Goal: Entertainment & Leisure: Consume media (video, audio)

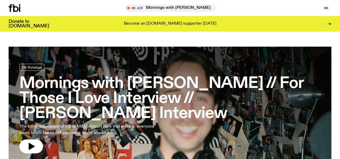
scroll to position [275, 0]
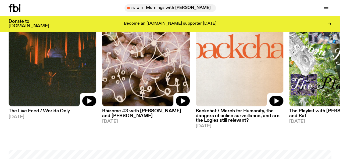
click at [0, 0] on span "Tune in live" at bounding box center [0, 0] width 0 height 0
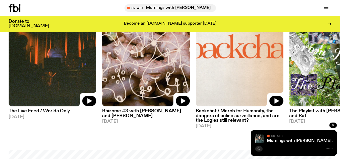
click at [0, 0] on link "Schedule" at bounding box center [0, 0] width 0 height 0
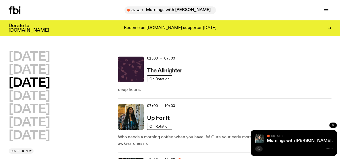
click at [333, 124] on button "button" at bounding box center [333, 125] width 8 height 5
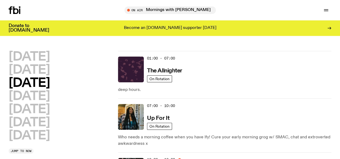
drag, startPoint x: 193, startPoint y: 145, endPoint x: 201, endPoint y: 76, distance: 69.8
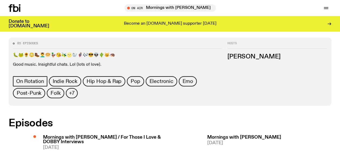
scroll to position [244, 0]
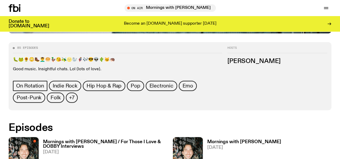
click at [65, 140] on h3 "Mornings with [PERSON_NAME] / For Those I Love & DOBBY Interviews" at bounding box center [105, 144] width 124 height 9
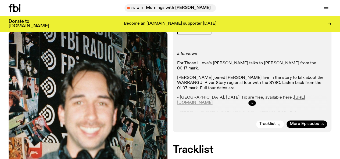
scroll to position [130, 0]
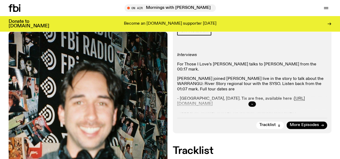
click at [251, 106] on icon "button" at bounding box center [252, 104] width 3 height 3
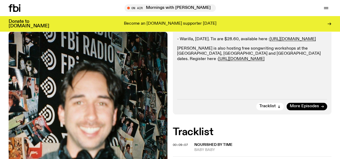
scroll to position [238, 0]
click at [237, 108] on div "On Air Now On Rotation Interviews For Those I Love’s [PERSON_NAME] talks to [PE…" at bounding box center [252, 8] width 159 height 212
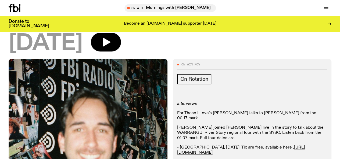
scroll to position [0, 0]
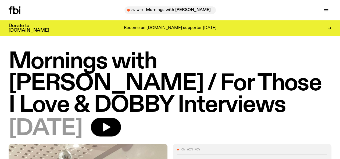
click at [0, 0] on link "Schedule" at bounding box center [0, 0] width 0 height 0
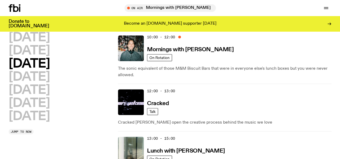
scroll to position [76, 0]
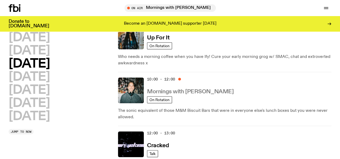
click at [167, 89] on h3 "Mornings with [PERSON_NAME]" at bounding box center [190, 92] width 87 height 6
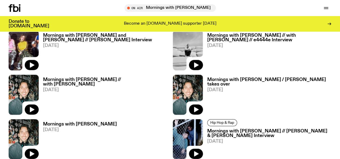
scroll to position [526, 0]
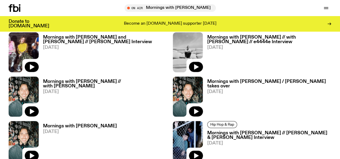
click at [207, 131] on h3 "Mornings with [PERSON_NAME] // [PERSON_NAME] & [PERSON_NAME] Interview" at bounding box center [269, 135] width 124 height 9
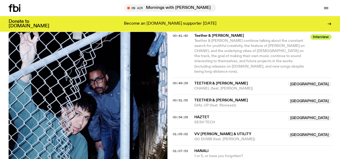
click at [223, 98] on span "Teether & Kuya Neil" at bounding box center [221, 100] width 54 height 4
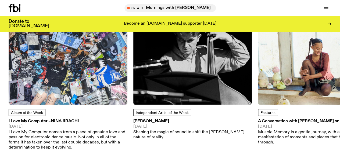
scroll to position [674, 0]
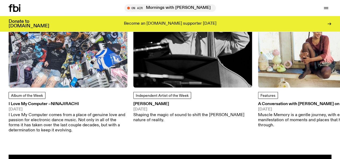
click at [51, 80] on img at bounding box center [68, 28] width 119 height 119
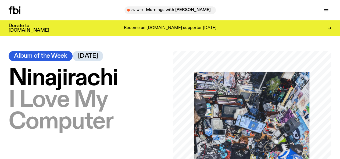
click at [9, 12] on icon at bounding box center [15, 10] width 12 height 8
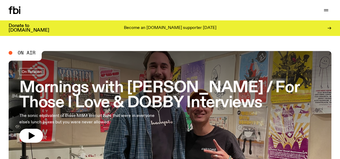
click at [106, 82] on h3 "Mornings with [PERSON_NAME] / For Those I Love & DOBBY Interviews" at bounding box center [169, 96] width 301 height 30
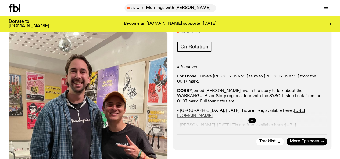
scroll to position [174, 0]
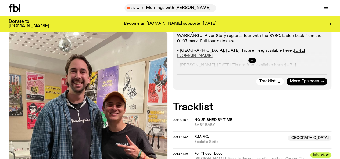
click at [252, 61] on icon "button" at bounding box center [252, 60] width 2 height 1
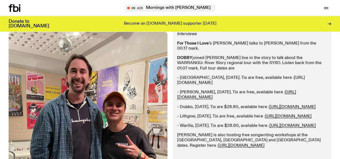
scroll to position [146, 0]
